Goal: Transaction & Acquisition: Purchase product/service

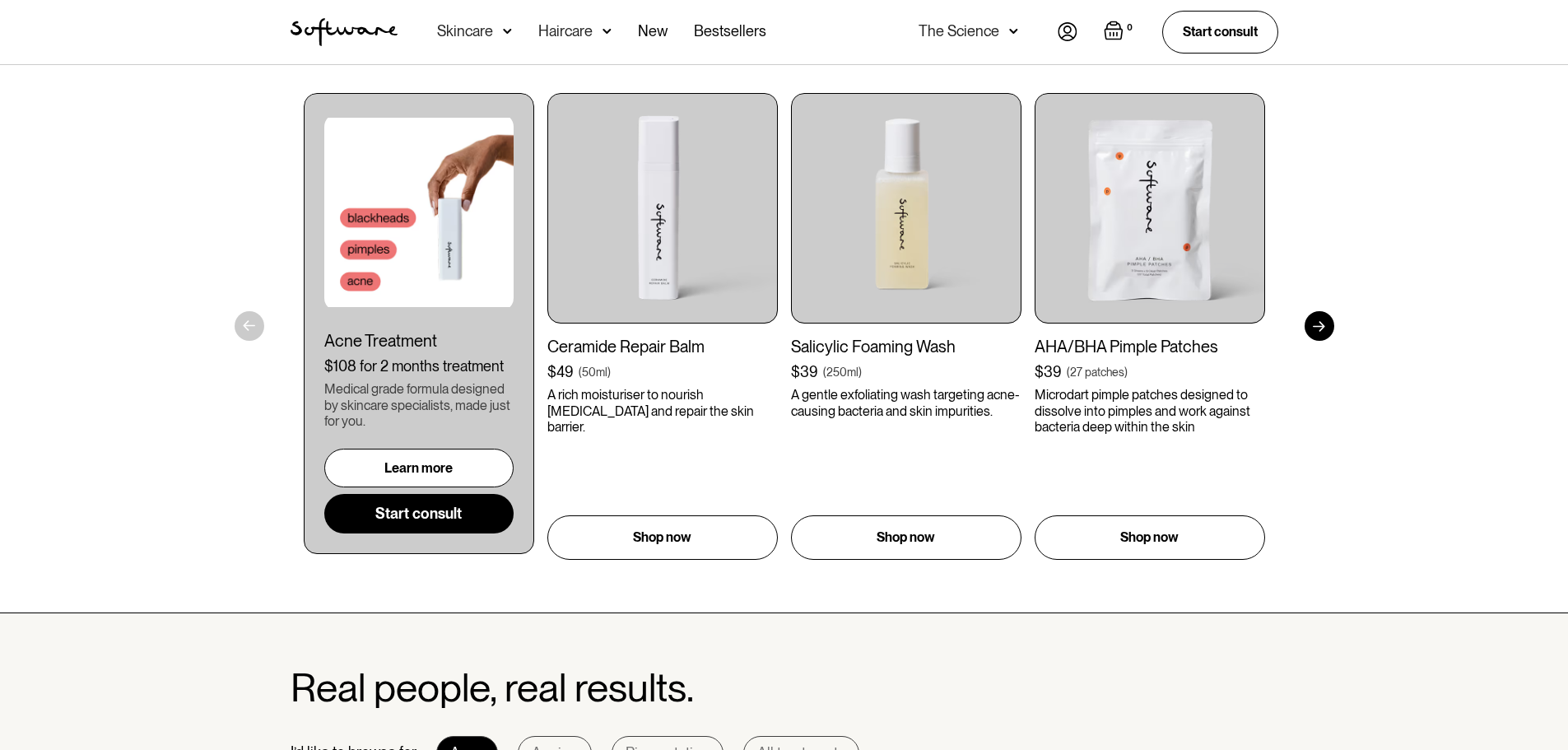
scroll to position [906, 0]
click at [1316, 336] on div at bounding box center [1319, 327] width 30 height 30
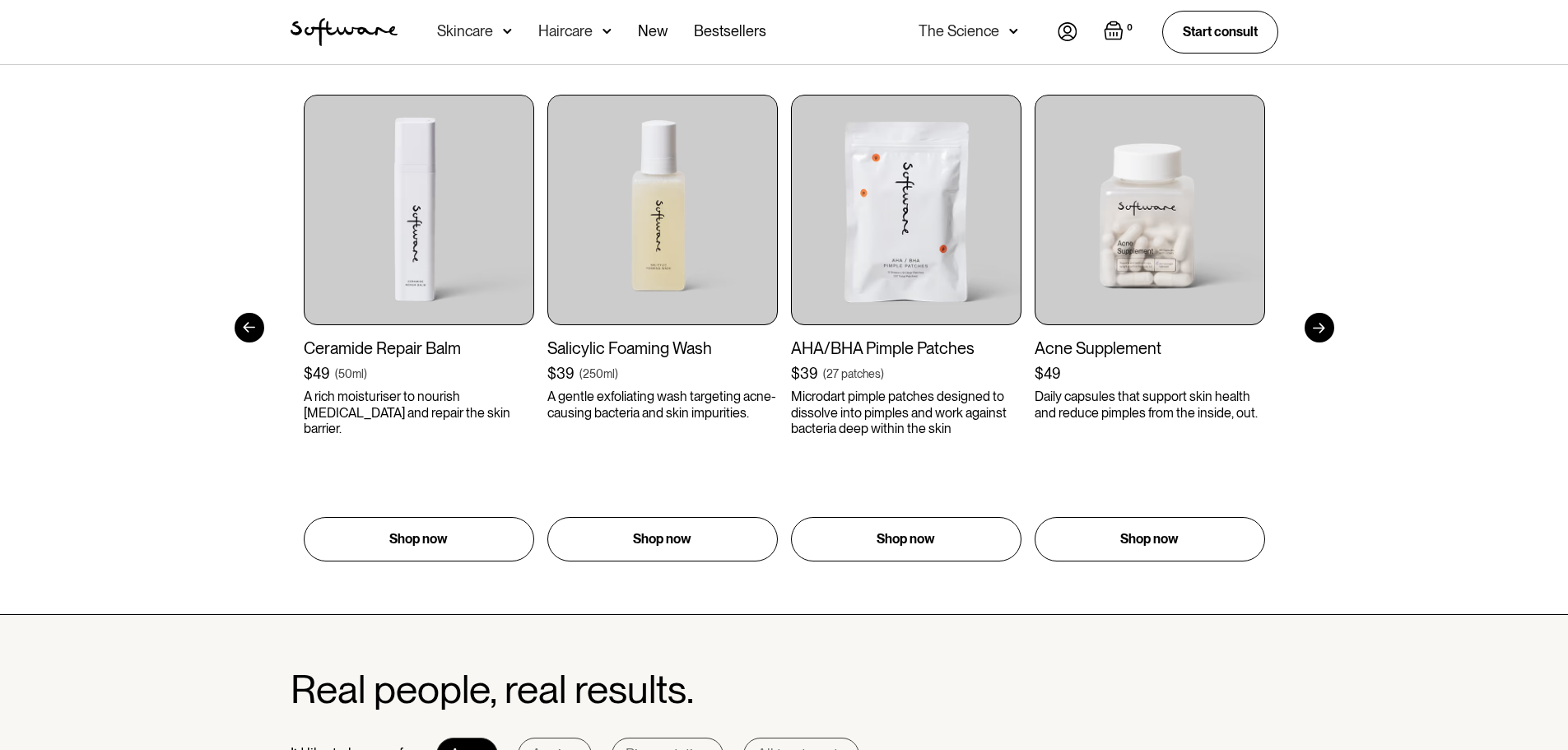
click at [1316, 336] on div at bounding box center [1319, 327] width 30 height 30
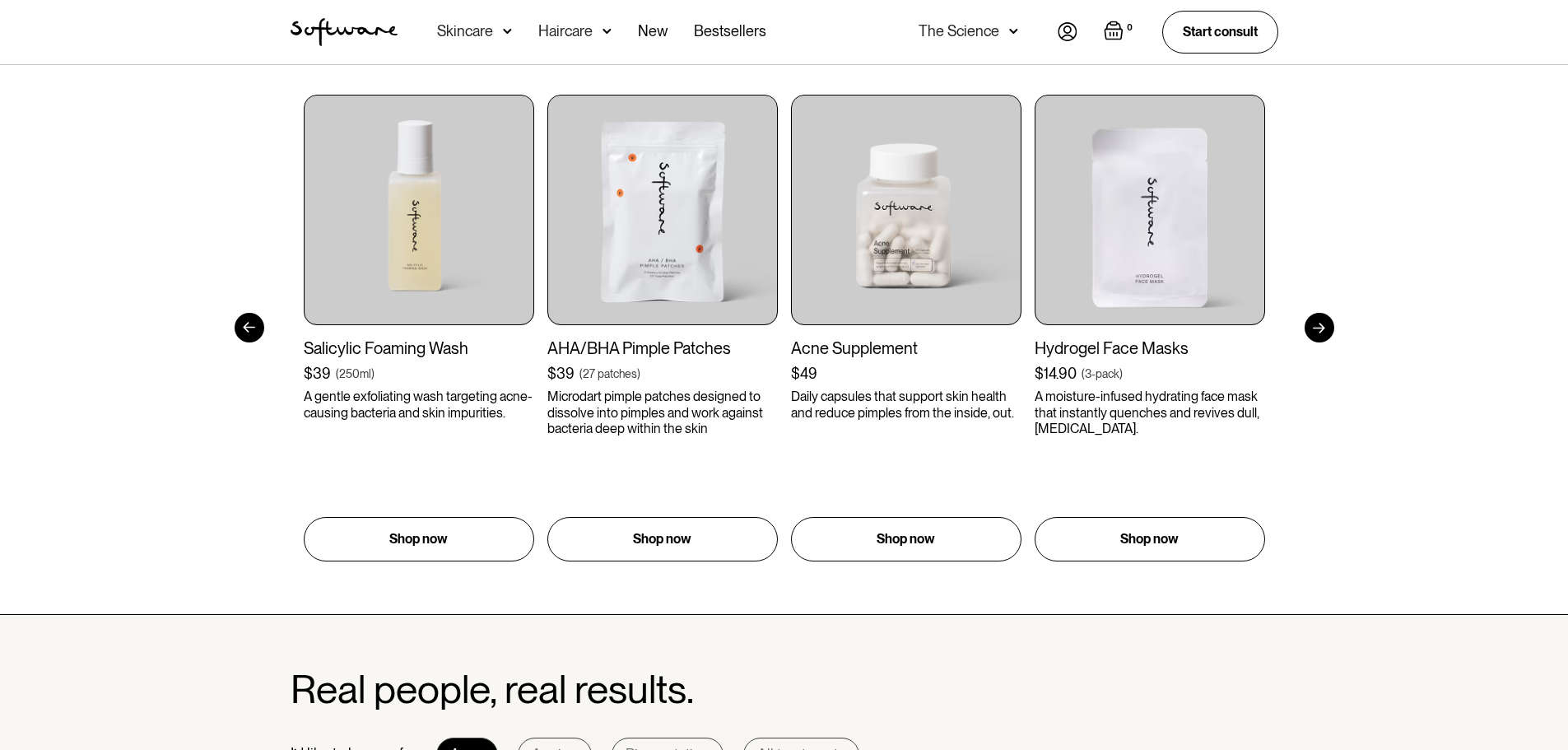
click at [1317, 332] on div at bounding box center [1319, 327] width 30 height 30
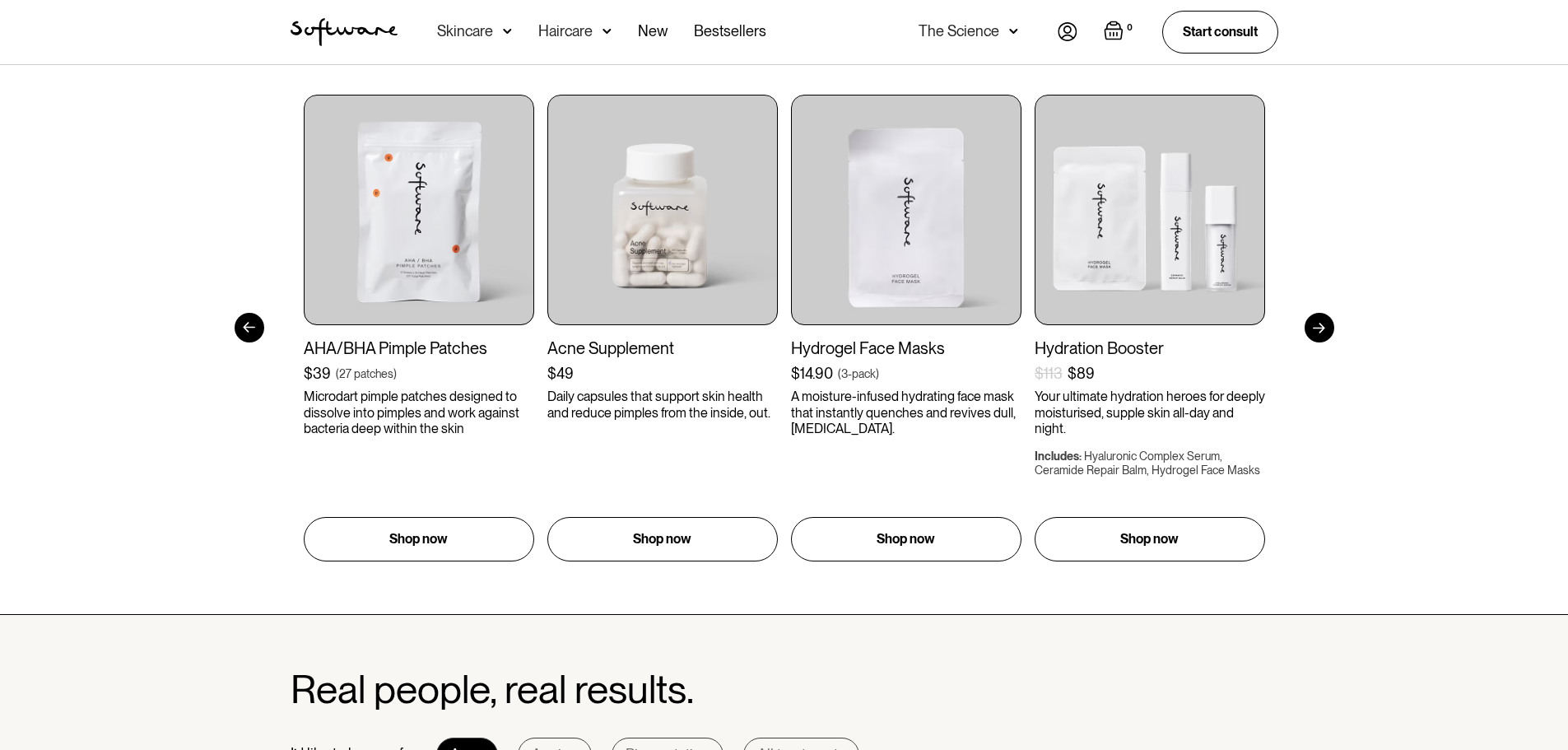
click at [1317, 332] on div at bounding box center [1319, 327] width 30 height 30
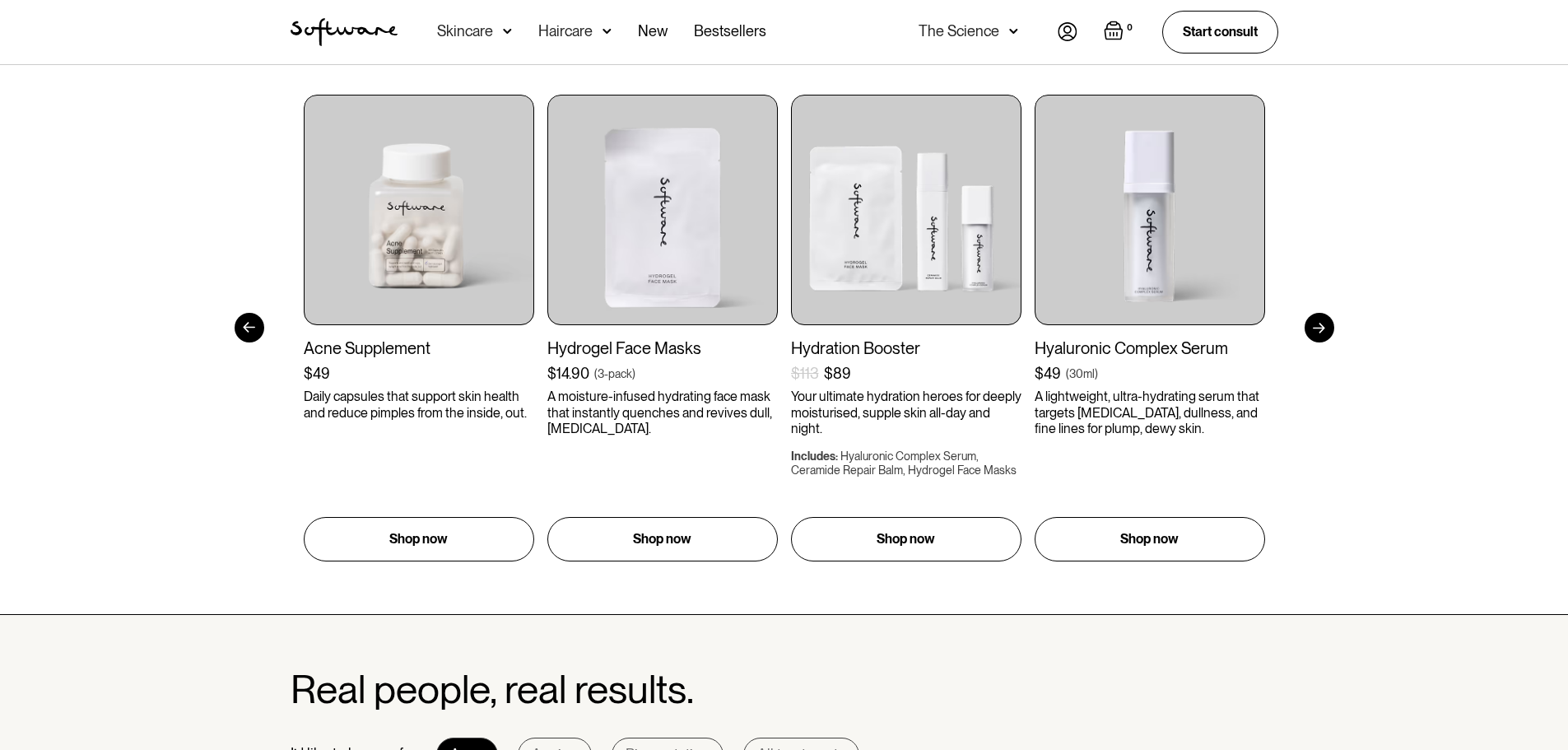
click at [1317, 332] on div at bounding box center [1319, 327] width 30 height 30
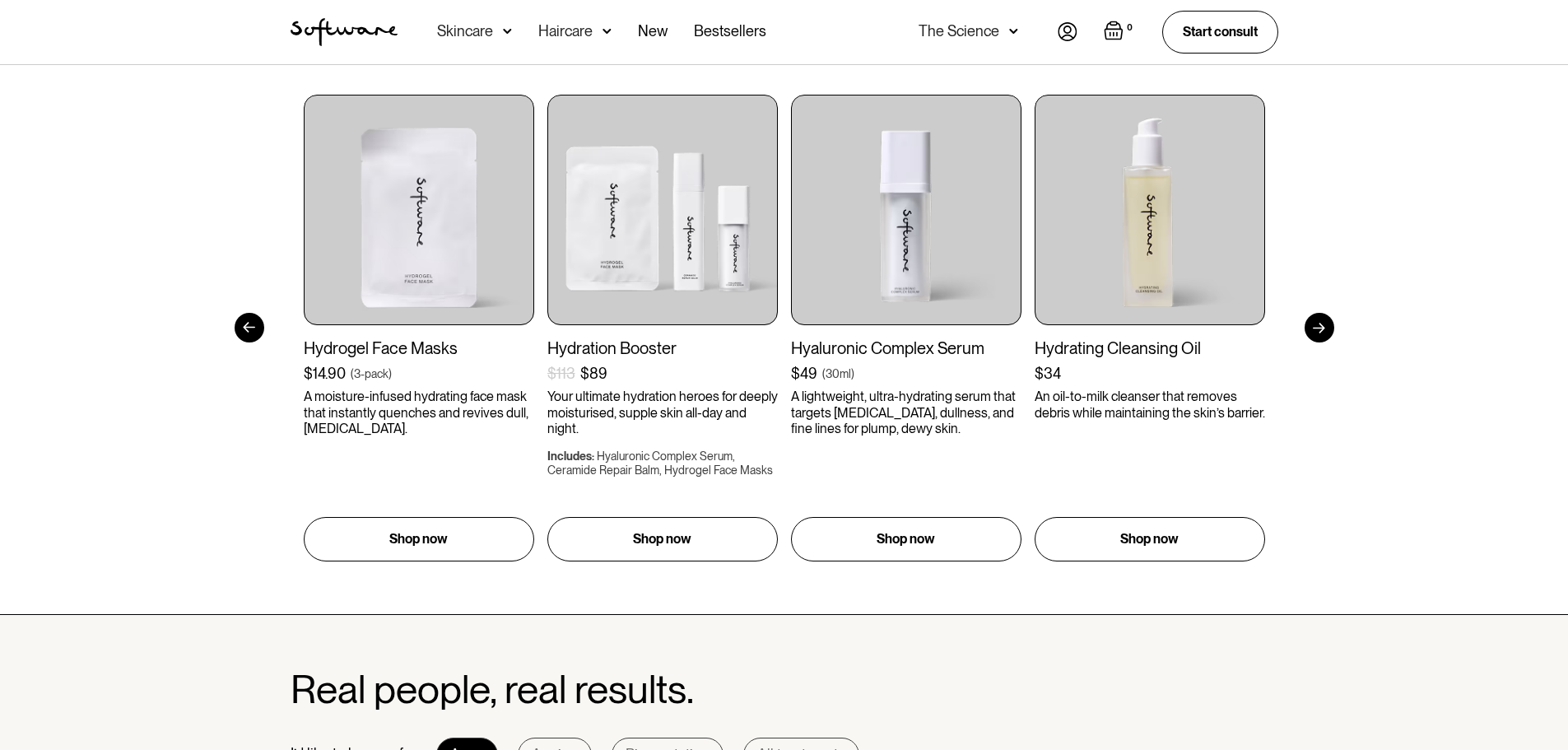
click at [1317, 332] on div at bounding box center [1319, 327] width 30 height 30
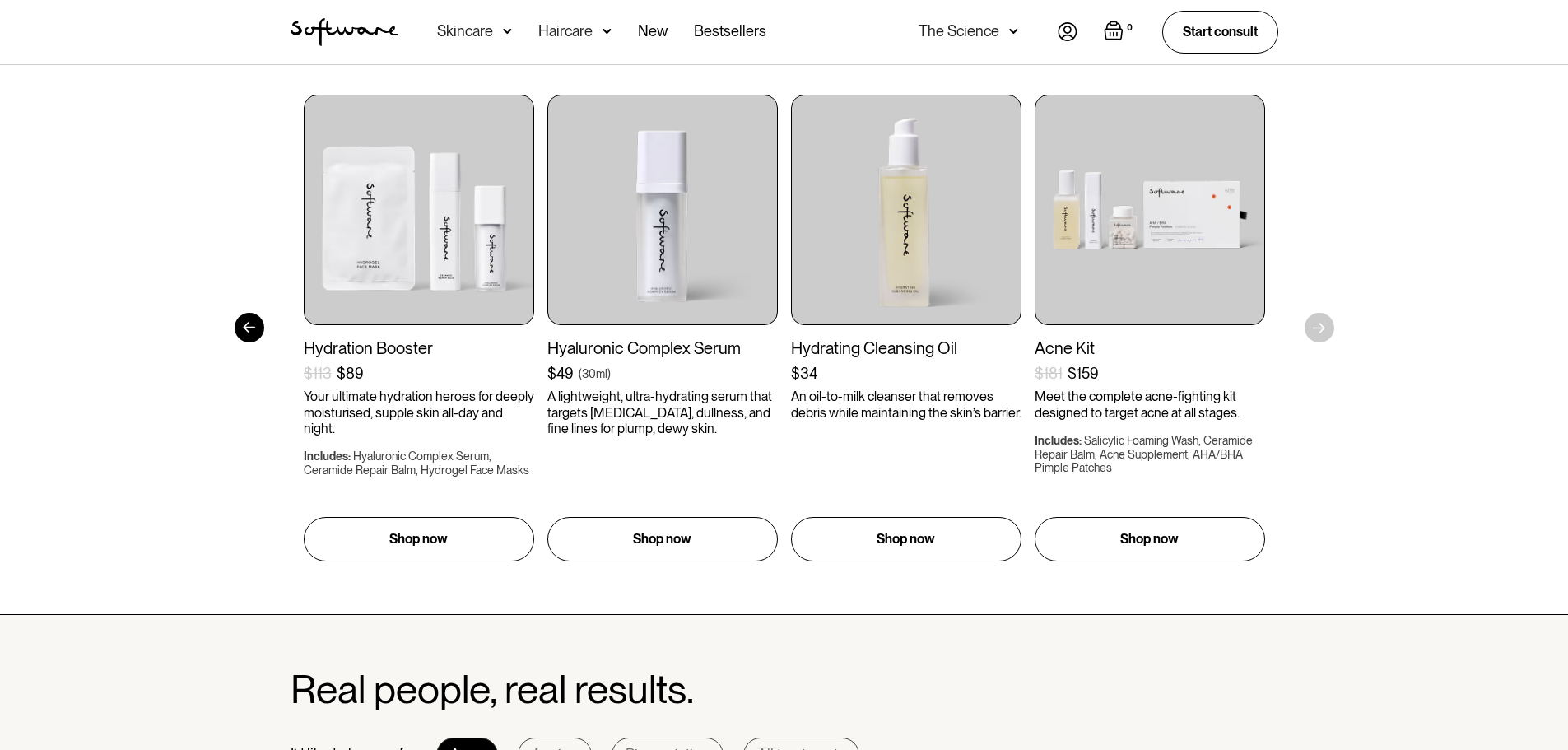
click at [1317, 332] on div "Get to your goals, faster. I’d like to browse for Acne Ageing Pigmentation Ever…" at bounding box center [784, 257] width 1568 height 717
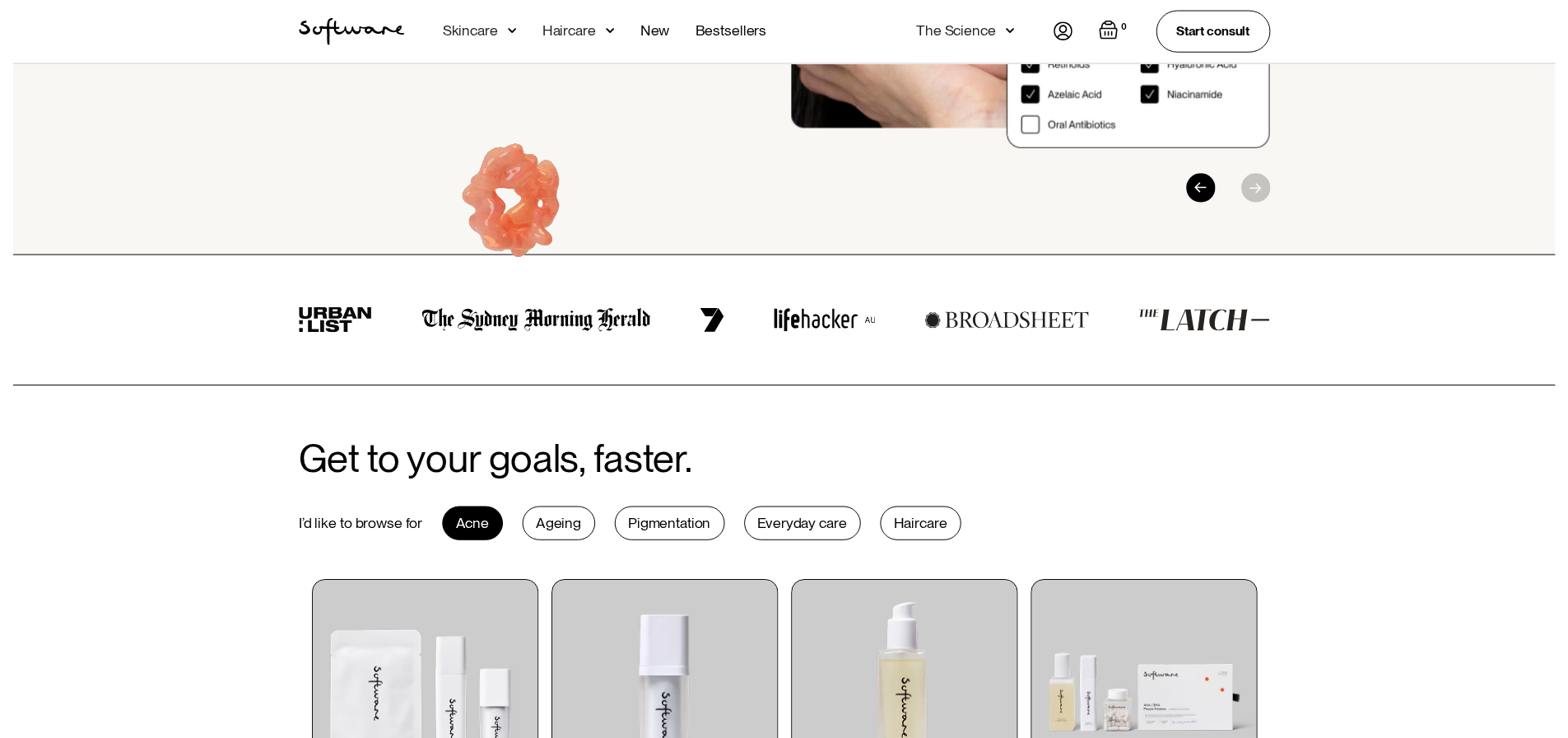
scroll to position [164, 0]
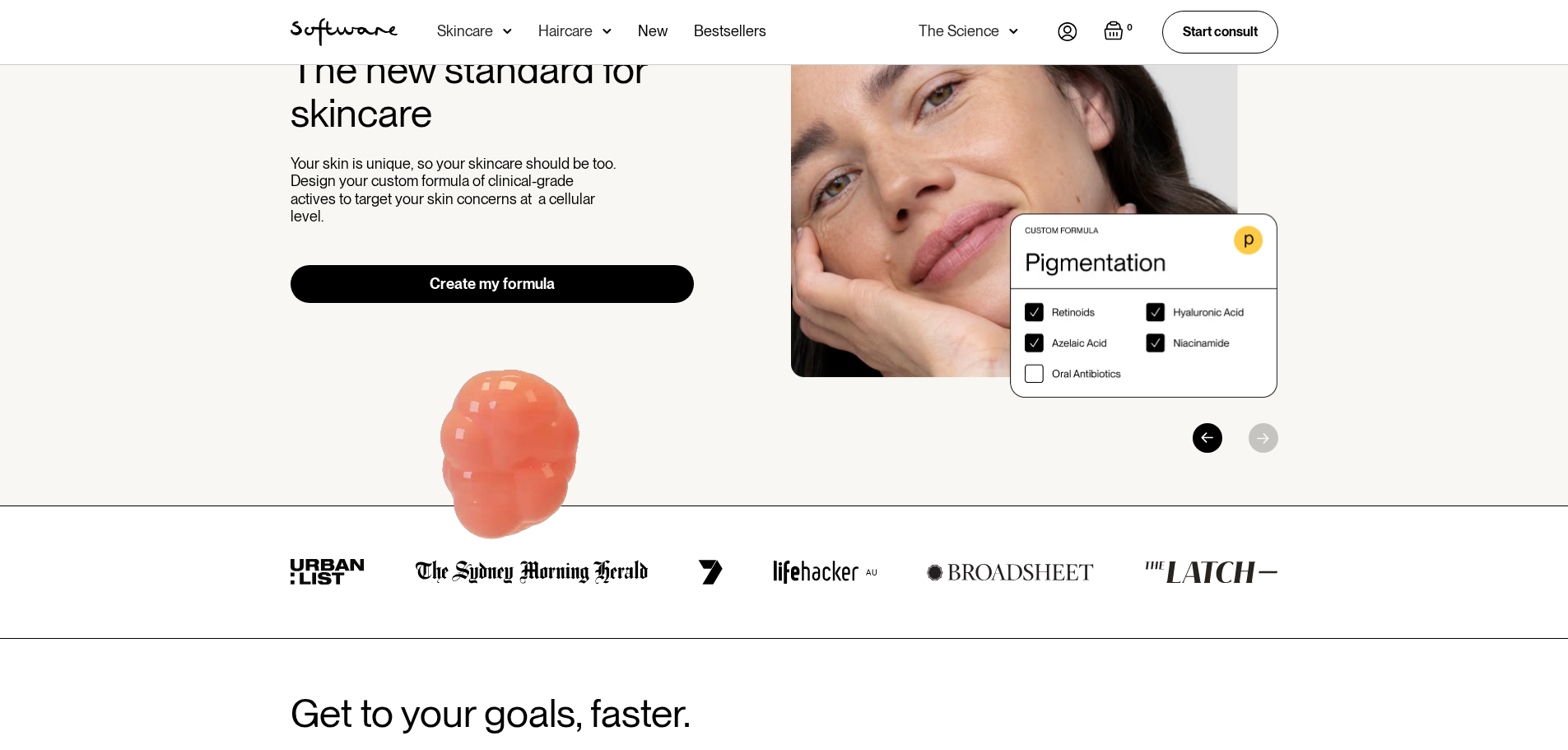
click at [498, 28] on div "Skincare" at bounding box center [475, 32] width 75 height 64
